Goal: Transaction & Acquisition: Obtain resource

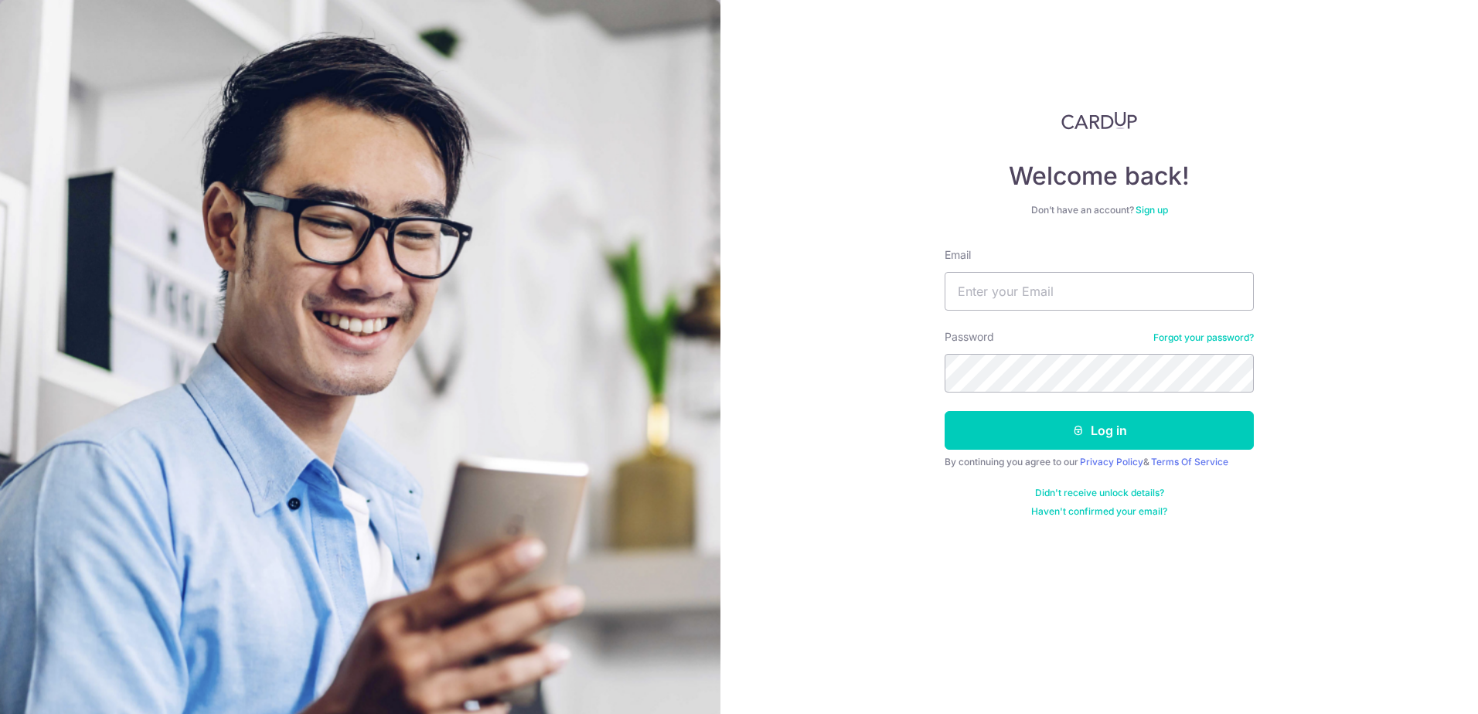
click at [1032, 298] on input "Email" at bounding box center [1098, 291] width 309 height 39
type input "[EMAIL_ADDRESS][DOMAIN_NAME]"
click at [944, 411] on button "Log in" at bounding box center [1098, 430] width 309 height 39
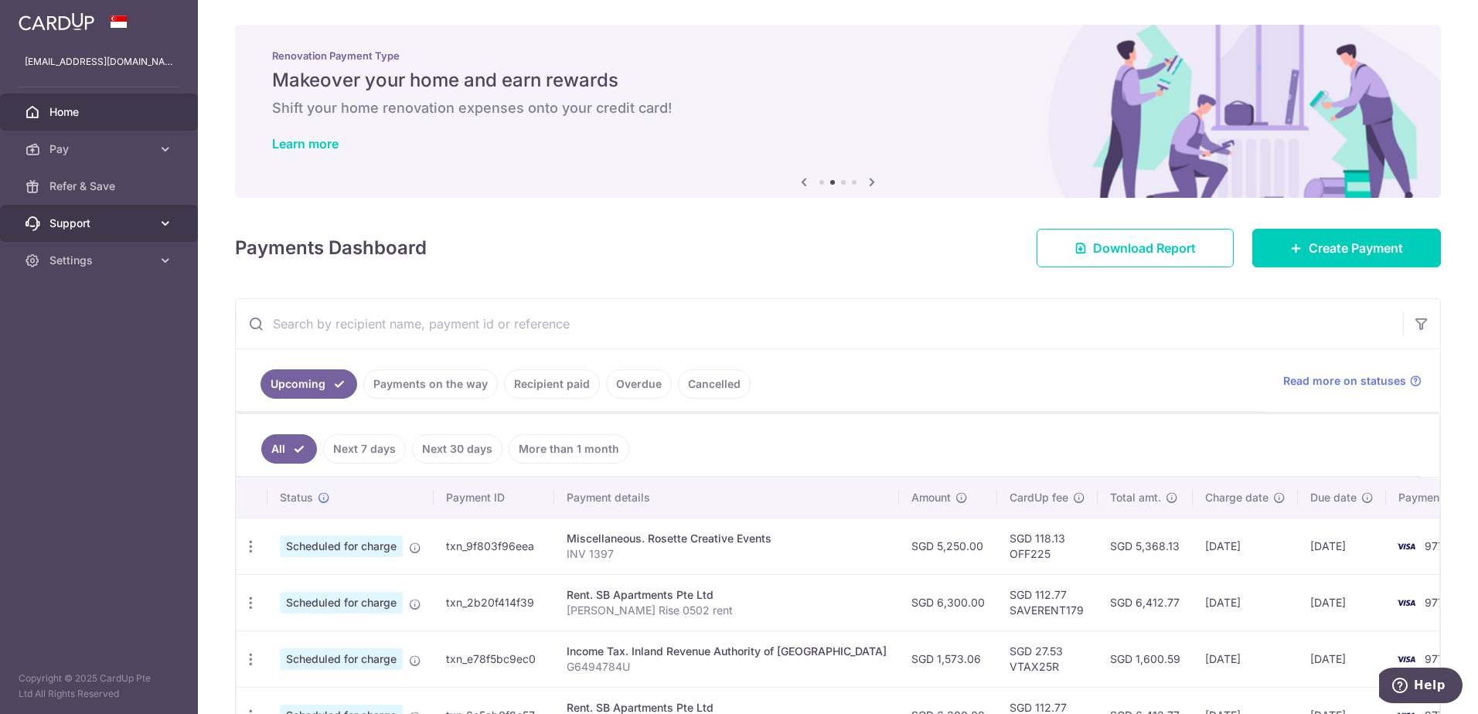
click at [117, 216] on span "Support" at bounding box center [100, 223] width 102 height 15
click at [66, 249] on link "FAQ" at bounding box center [99, 260] width 198 height 37
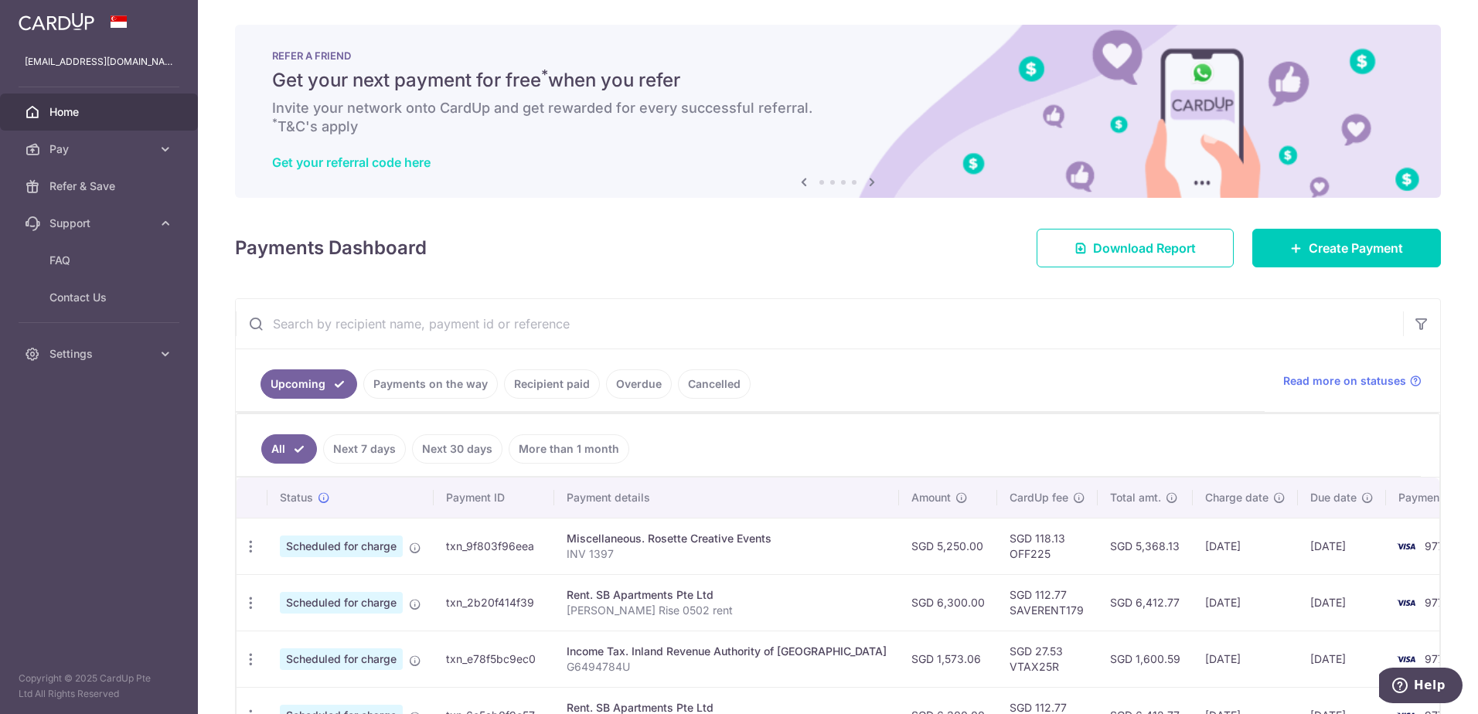
click at [393, 164] on link "Get your referral code here" at bounding box center [351, 162] width 158 height 15
